Goal: Transaction & Acquisition: Purchase product/service

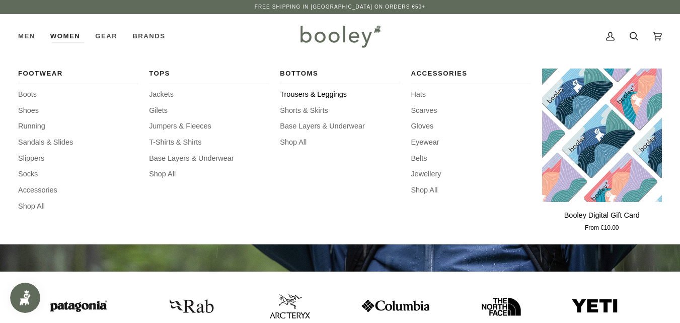
click at [288, 91] on span "Trousers & Leggings" at bounding box center [340, 94] width 120 height 11
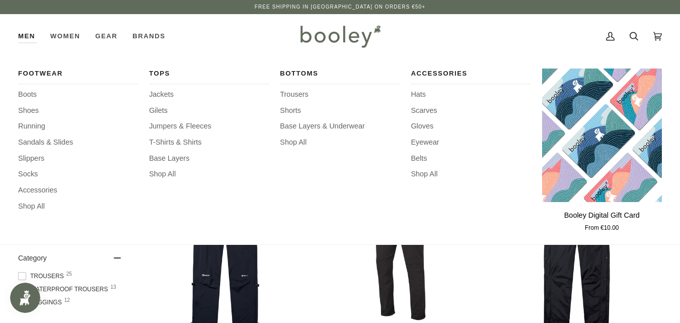
click at [27, 37] on link "Men" at bounding box center [30, 36] width 25 height 44
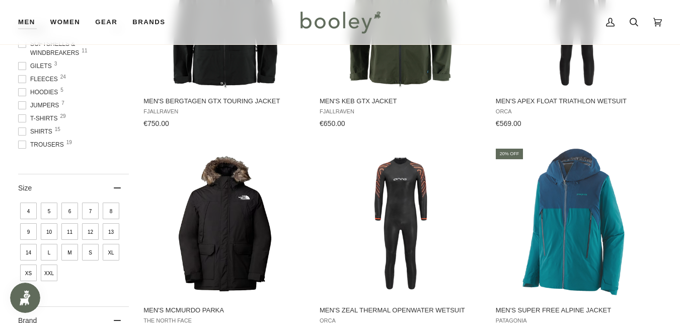
scroll to position [141, 0]
click at [57, 122] on span "Trousers 19" at bounding box center [42, 124] width 49 height 9
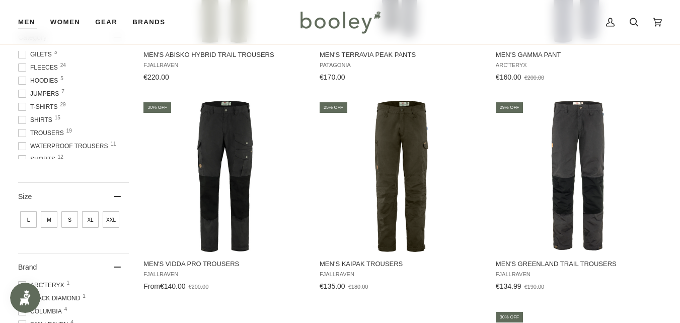
scroll to position [295, 0]
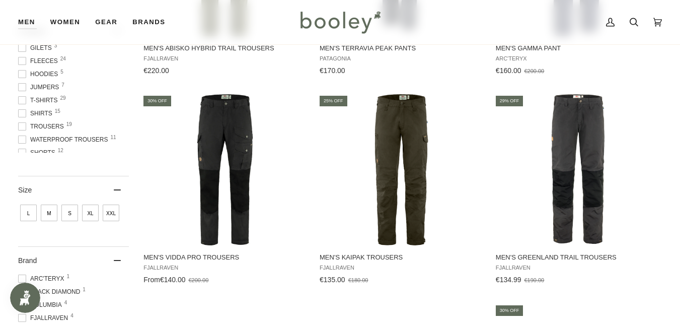
click at [22, 130] on span at bounding box center [22, 126] width 8 height 8
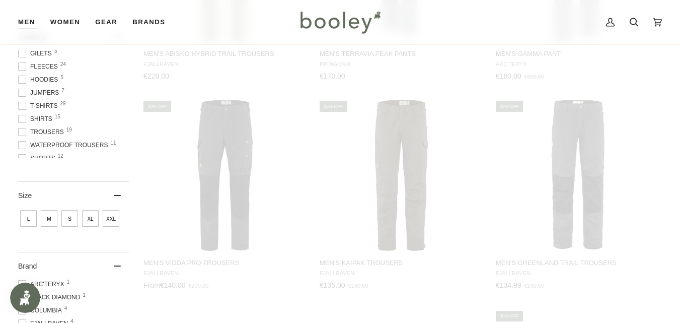
scroll to position [83, 0]
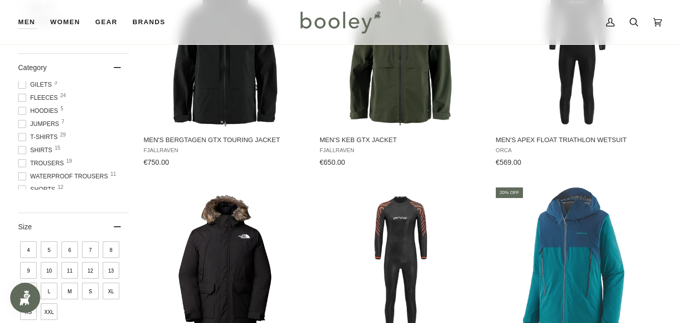
scroll to position [204, 0]
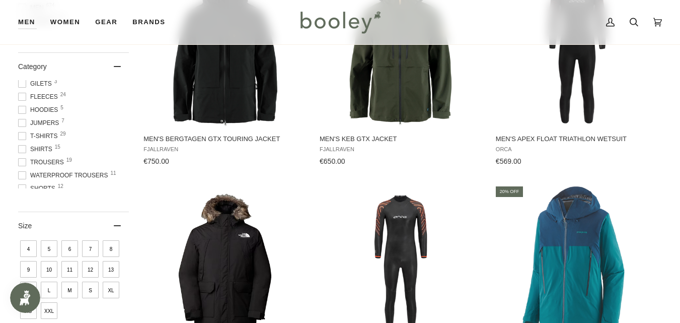
click at [21, 176] on span at bounding box center [22, 175] width 8 height 8
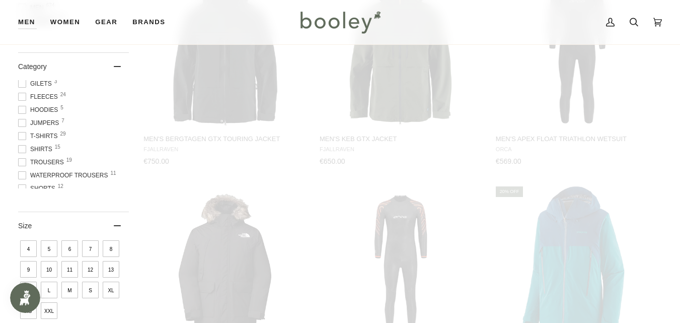
scroll to position [123, 0]
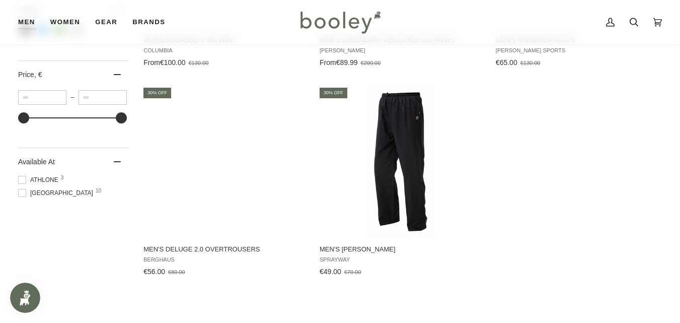
scroll to position [728, 0]
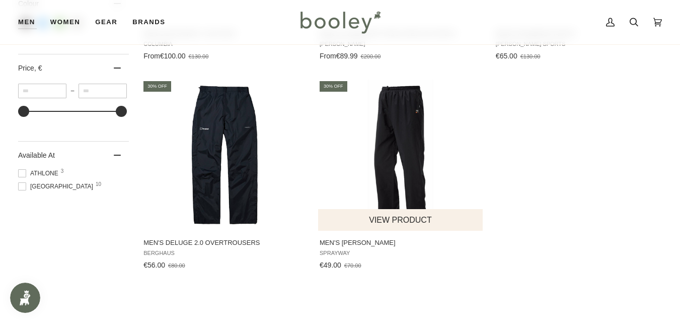
click at [419, 187] on img "Men's Santiago Rainpant" at bounding box center [400, 155] width 151 height 151
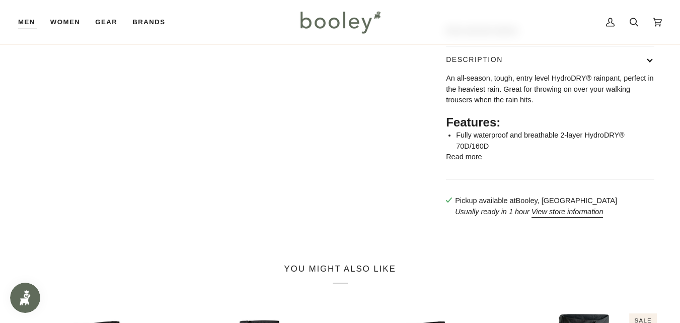
scroll to position [439, 0]
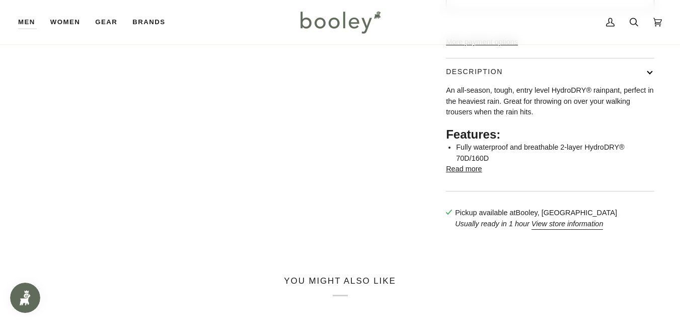
click at [679, 165] on html "Skip to content Free Shipping in Ireland on Orders €50+ Free Shipping in Irelan…" at bounding box center [340, 184] width 680 height 1246
click at [469, 164] on button "Read more" at bounding box center [464, 169] width 36 height 11
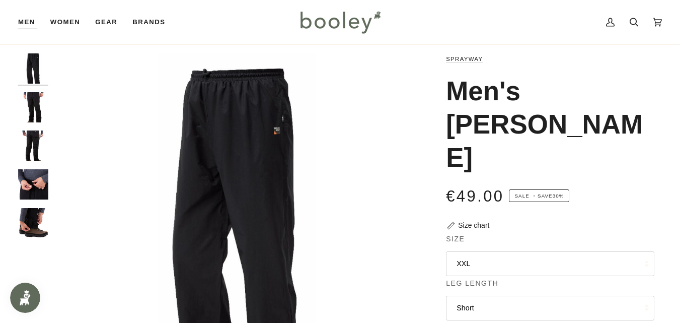
scroll to position [16, 0]
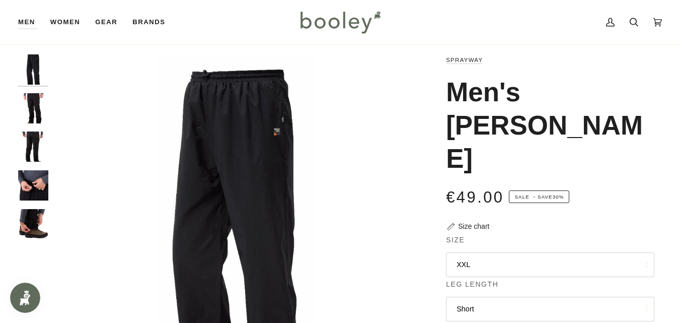
click at [34, 138] on img "Sprayway Men's Santiago Rainpant Black - Booley Galway" at bounding box center [33, 146] width 30 height 30
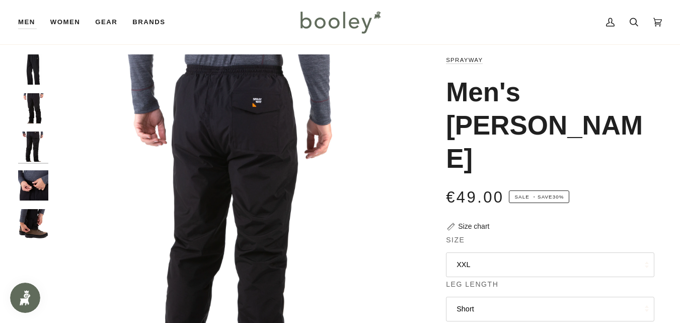
click at [37, 182] on img "Sprayway Men's Santiago Rainpant Black - Booley Galway" at bounding box center [33, 185] width 30 height 30
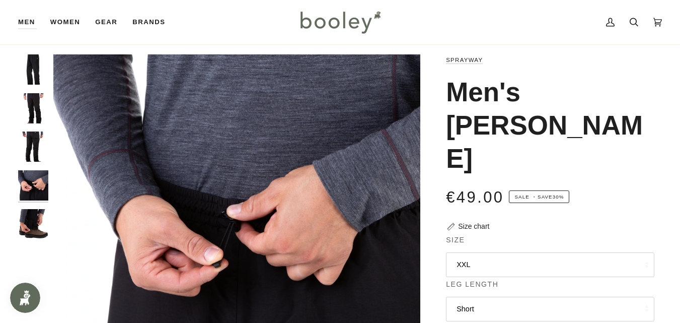
click at [35, 222] on img "Sprayway Men's Santiago Rainpant Black - Booley Galway" at bounding box center [33, 224] width 30 height 30
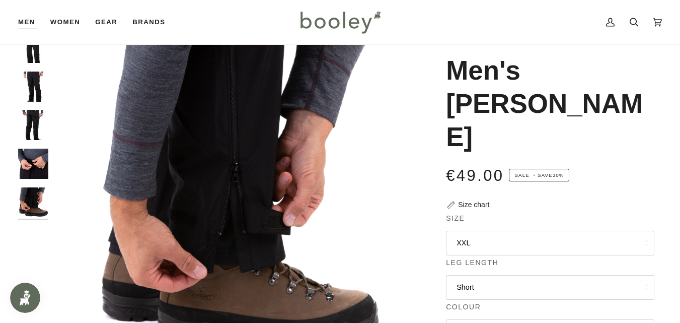
scroll to position [93, 0]
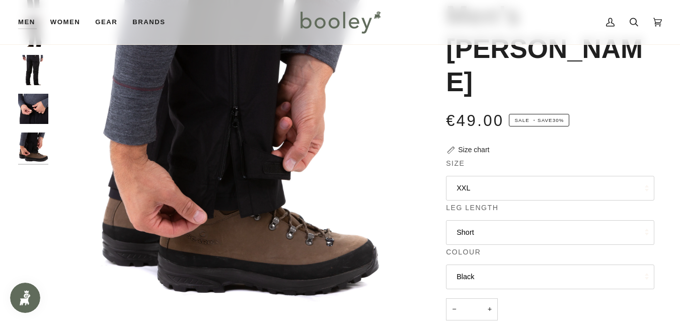
click at [640, 176] on button "XXL" at bounding box center [550, 188] width 208 height 25
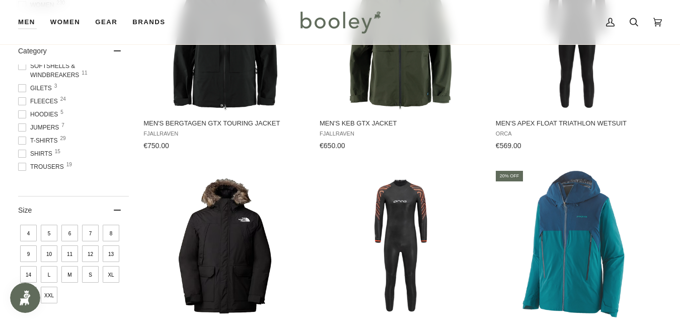
scroll to position [141, 0]
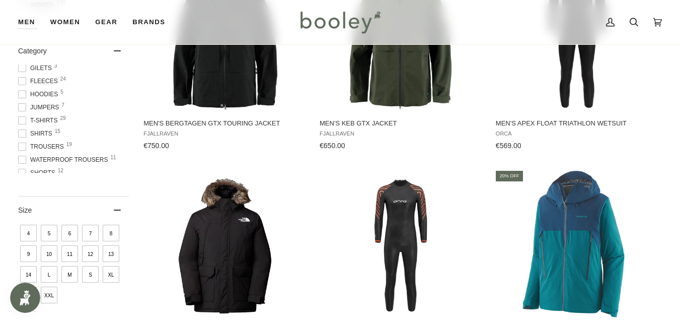
click at [90, 161] on span "Waterproof Trousers 11" at bounding box center [64, 159] width 93 height 9
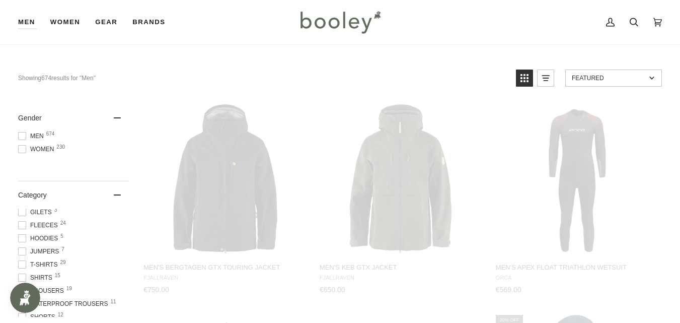
scroll to position [15, 0]
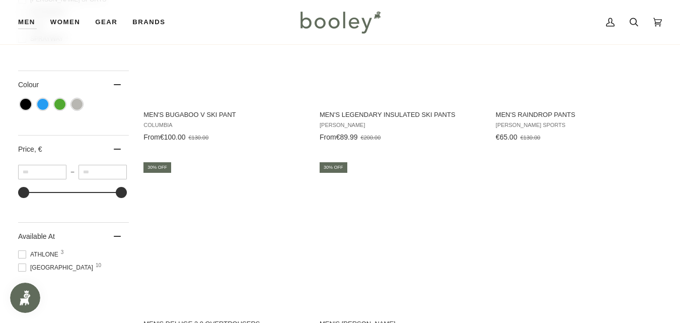
scroll to position [583, 0]
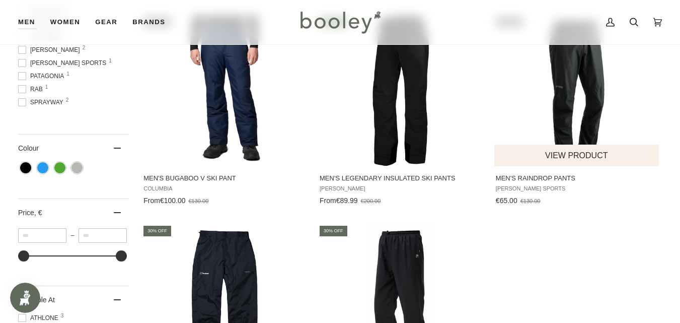
click at [562, 94] on img "Men's Raindrop Pants" at bounding box center [576, 90] width 151 height 151
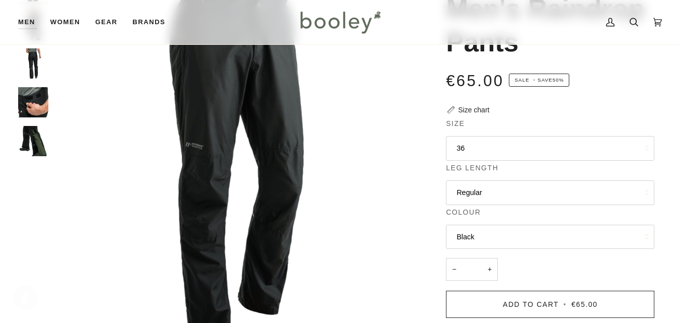
scroll to position [78, 0]
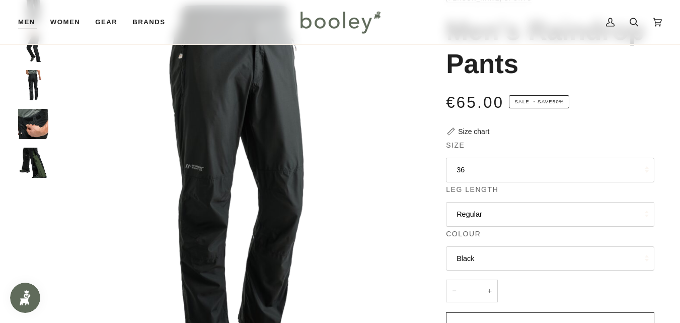
click at [35, 84] on img "Maier Sports Men's Raindrop Pants Black - Booley Galway" at bounding box center [33, 85] width 30 height 30
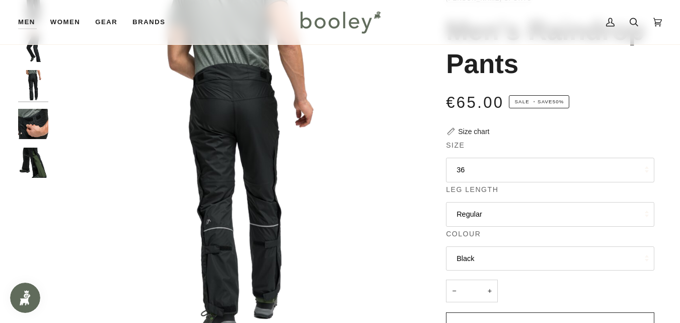
click at [34, 120] on img "Maier Sports Men's Raindrop Pants Black - Booley Galway" at bounding box center [33, 124] width 30 height 30
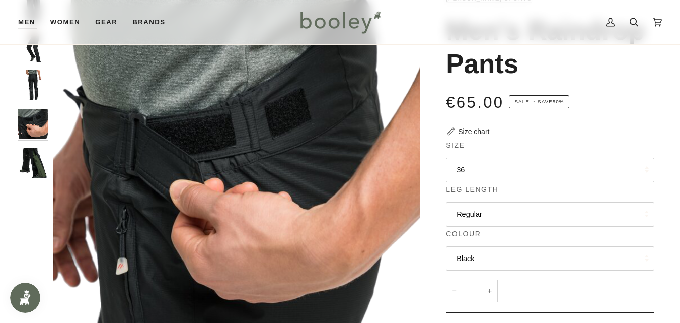
click at [32, 155] on img "Maier Sports Men's Raindrop Pants Black - Booley Galway" at bounding box center [33, 162] width 30 height 30
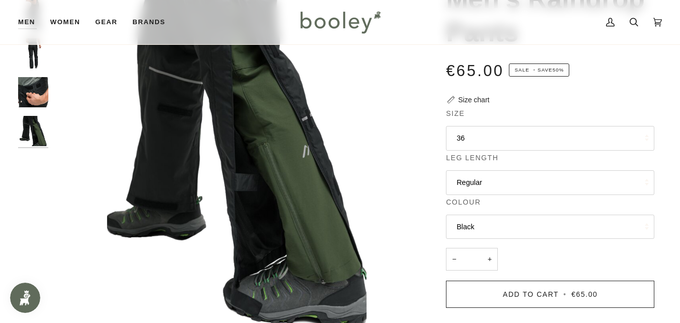
scroll to position [125, 0]
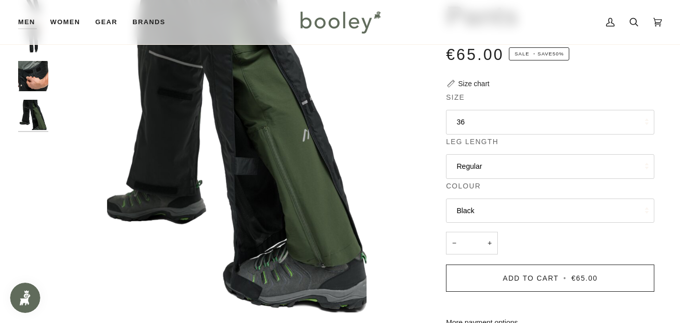
click at [649, 119] on button "36" at bounding box center [550, 122] width 208 height 25
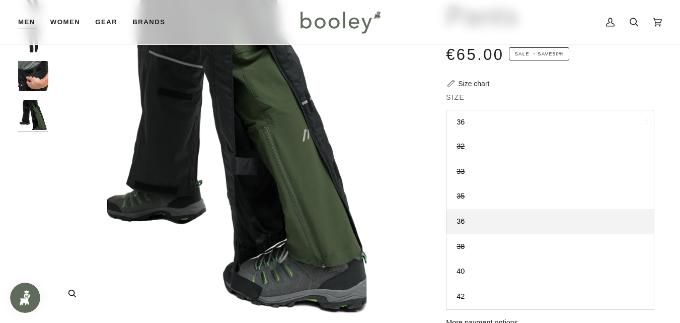
click at [113, 200] on img "Maier Sports Men's Raindrop Pants Black - Booley Galway" at bounding box center [236, 128] width 367 height 367
